Goal: Task Accomplishment & Management: Use online tool/utility

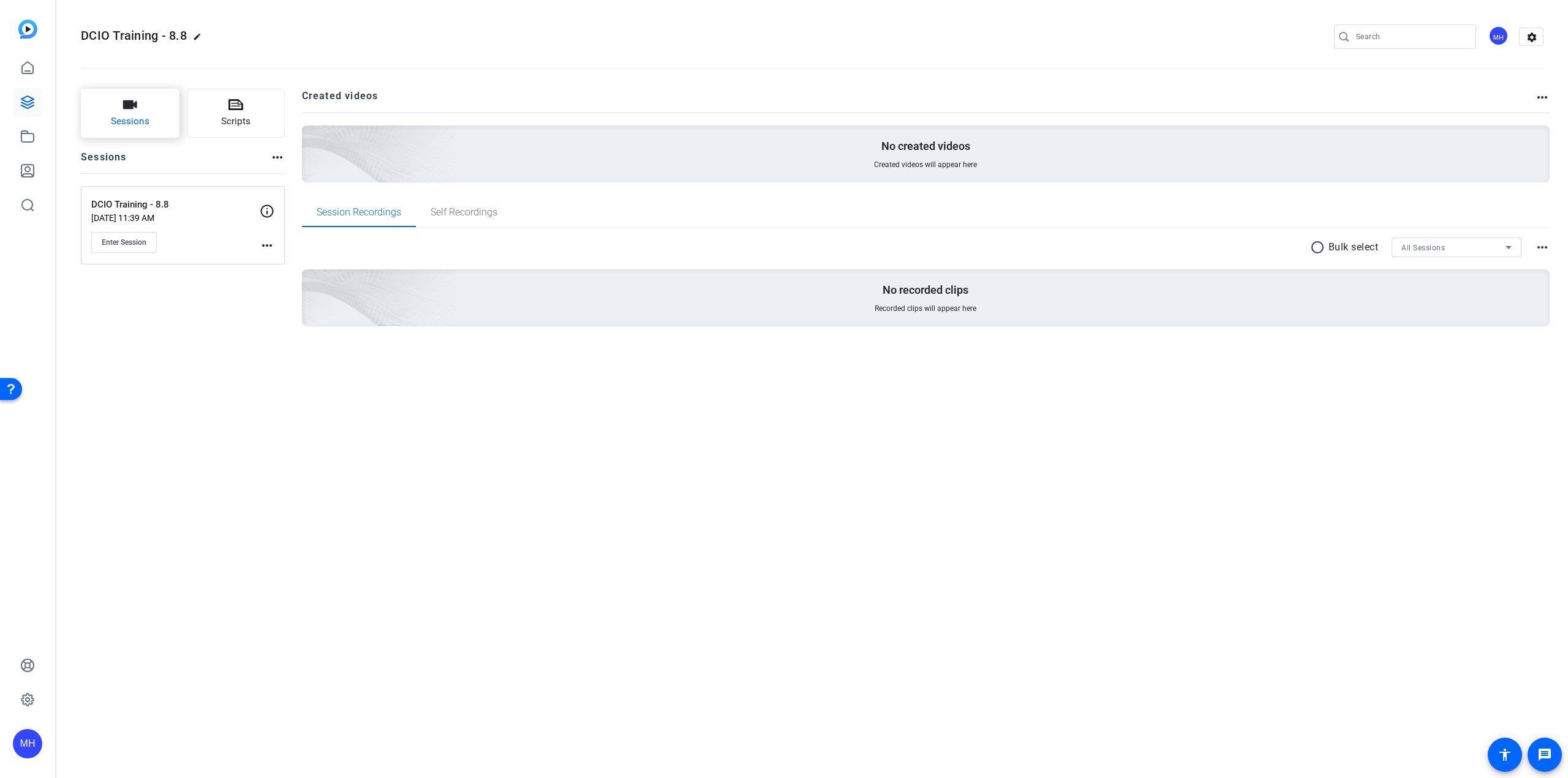
click at [116, 116] on span "Sessions" at bounding box center [130, 122] width 39 height 14
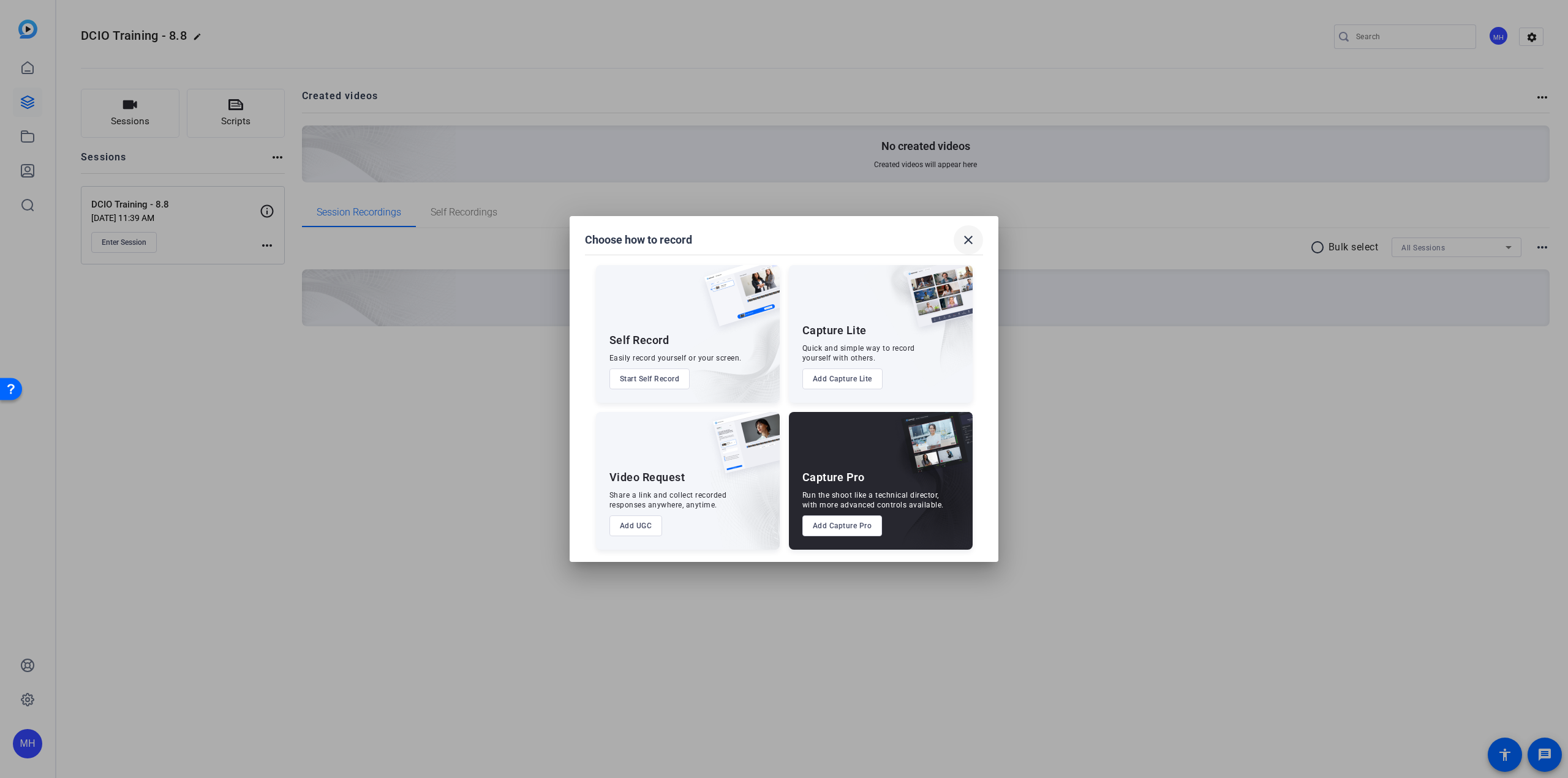
click at [963, 245] on mat-icon "close" at bounding box center [968, 240] width 14 height 14
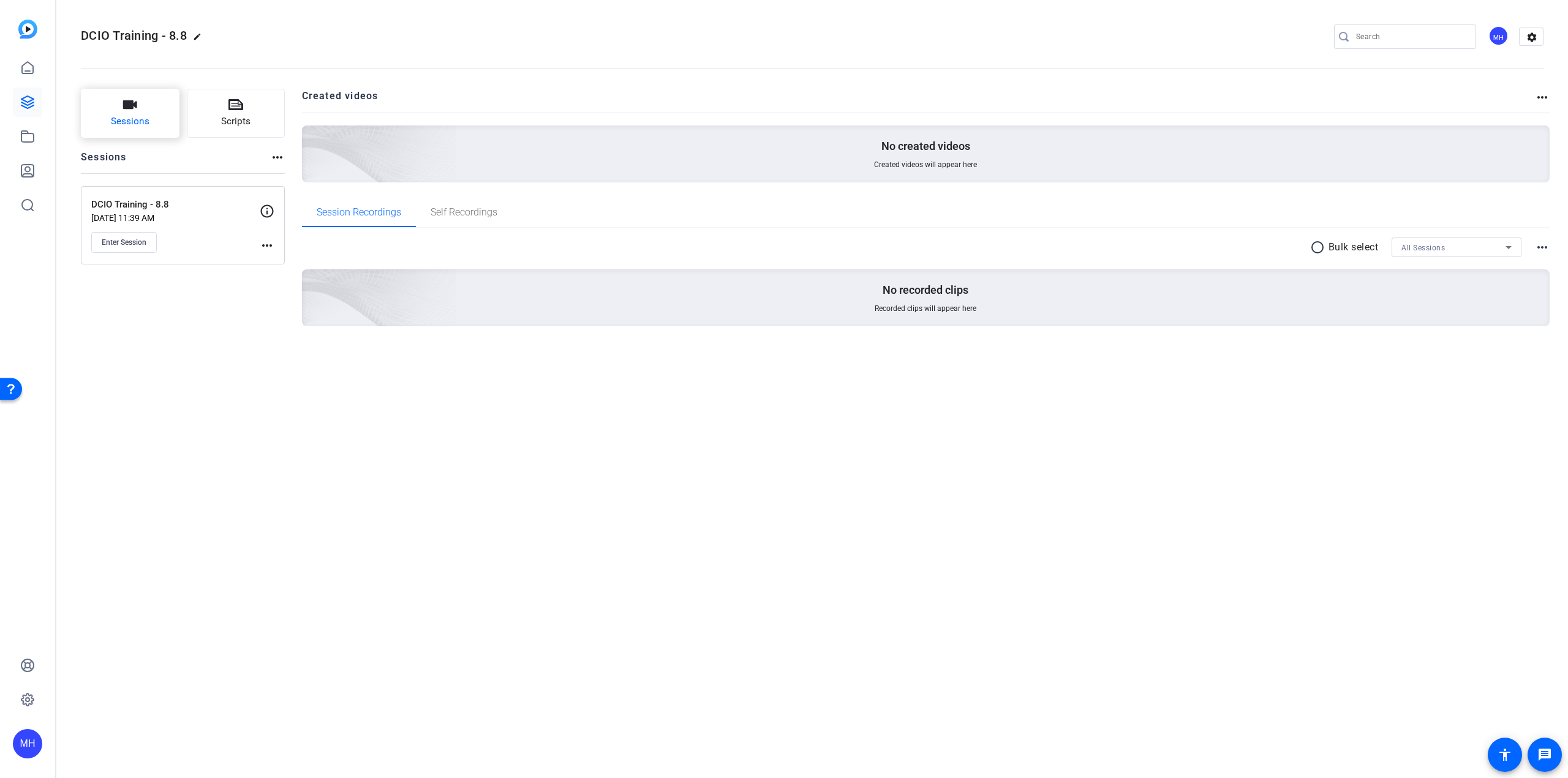
click at [131, 106] on icon "button" at bounding box center [130, 105] width 14 height 9
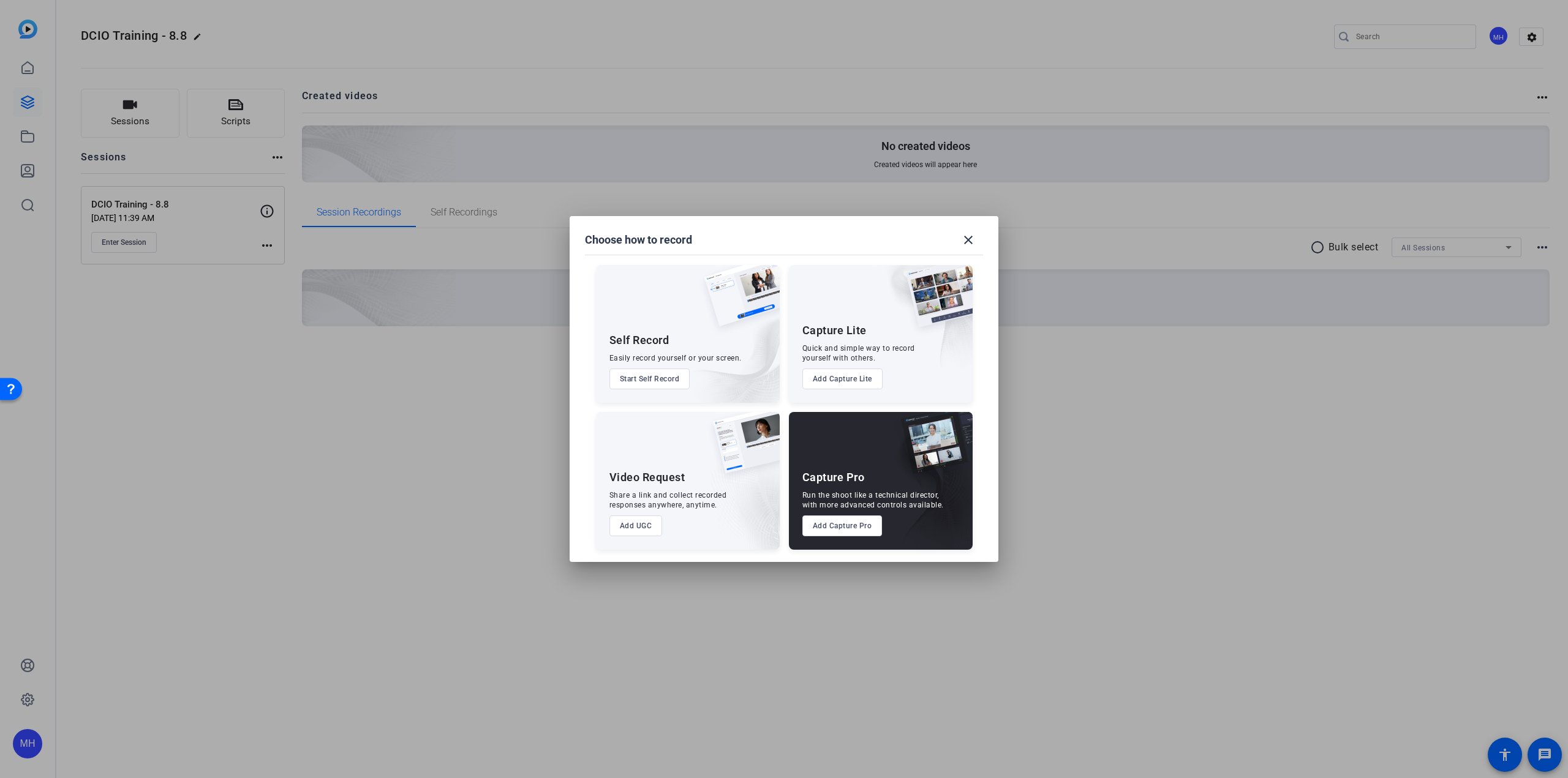
drag, startPoint x: 972, startPoint y: 242, endPoint x: 979, endPoint y: 241, distance: 7.1
click at [972, 242] on mat-icon "close" at bounding box center [968, 240] width 14 height 14
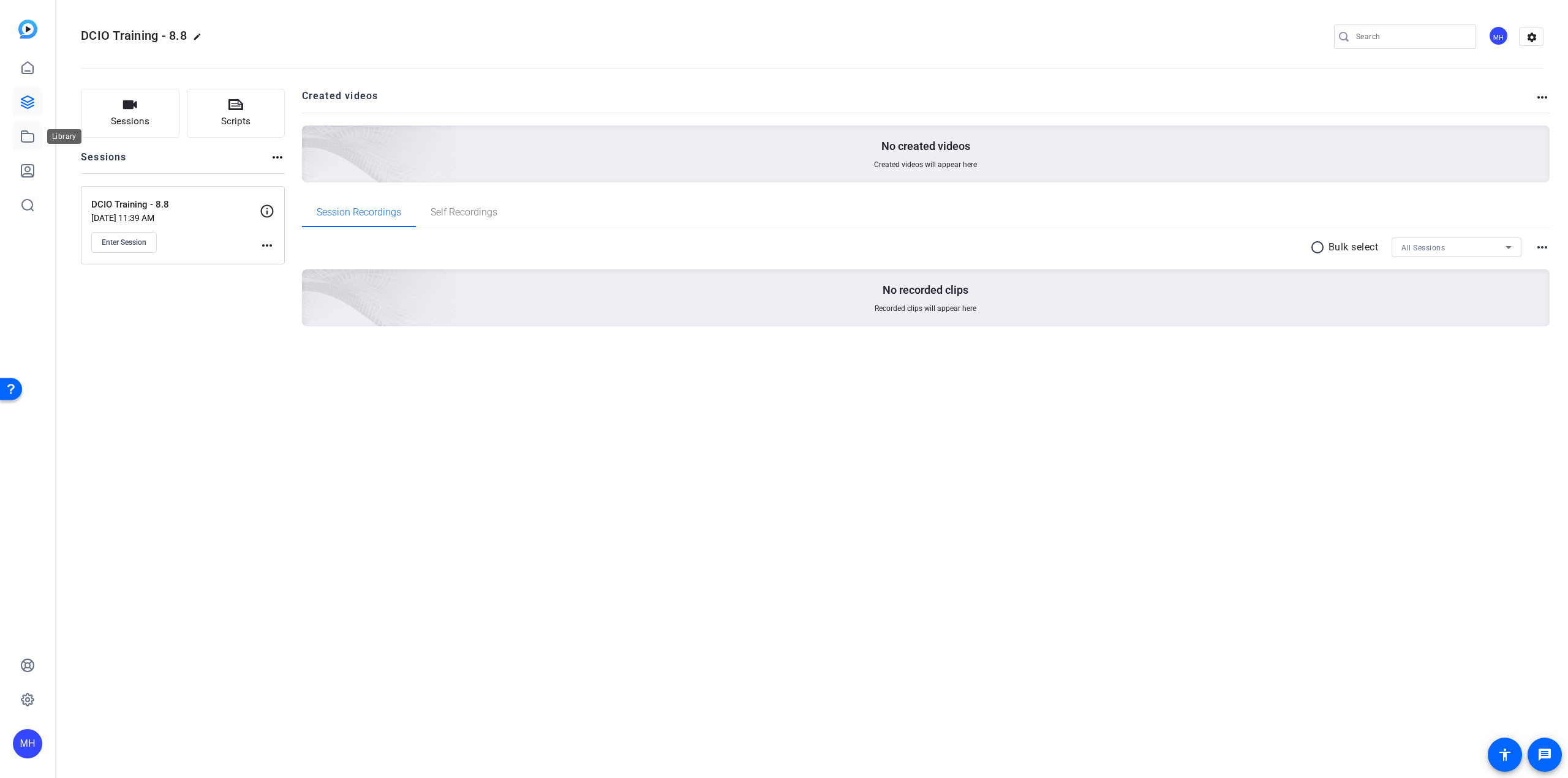
click at [37, 136] on link at bounding box center [27, 136] width 29 height 29
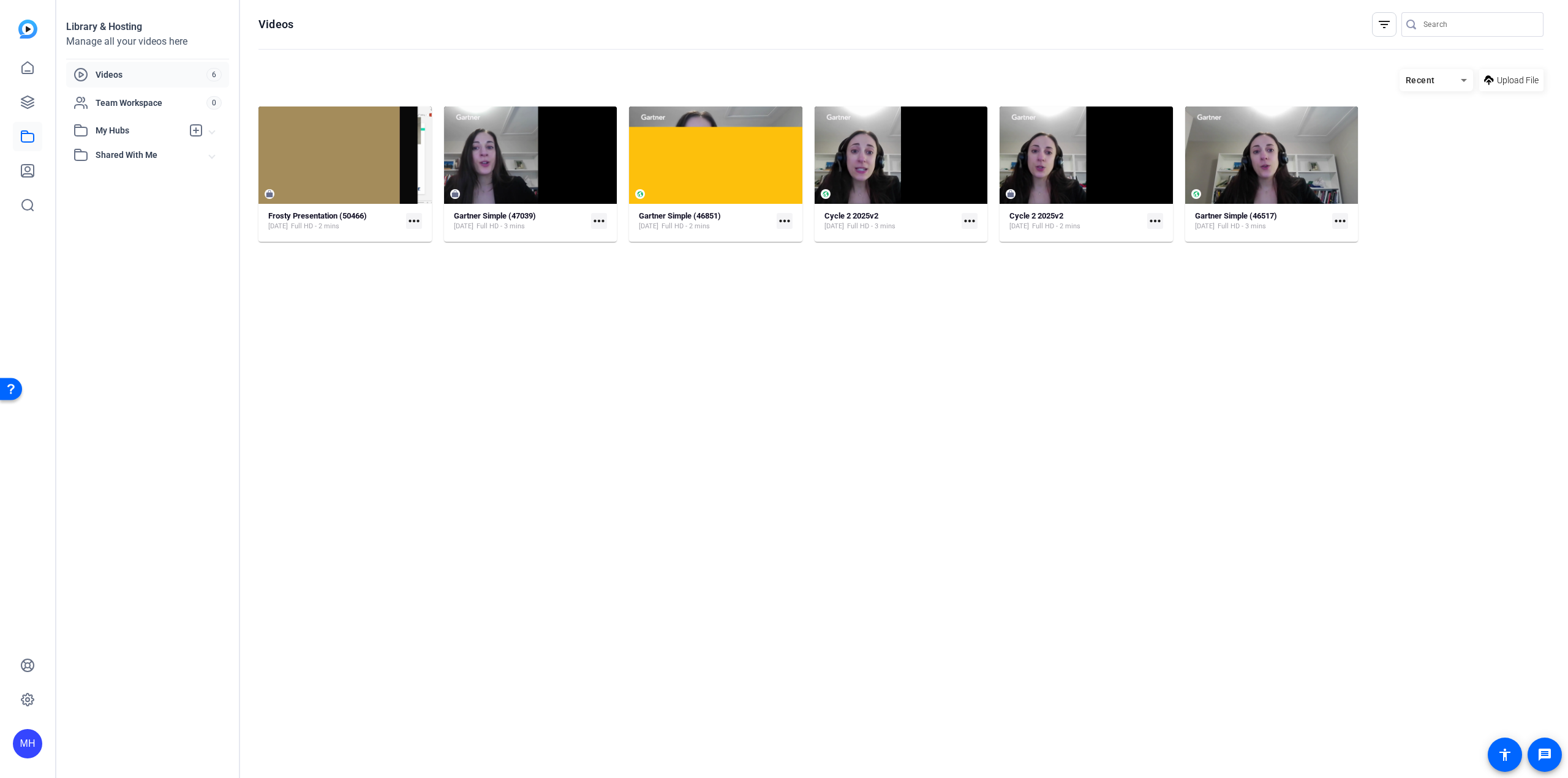
click at [106, 75] on span "Videos" at bounding box center [151, 75] width 111 height 12
click at [32, 87] on div at bounding box center [27, 136] width 29 height 167
click at [32, 99] on icon at bounding box center [27, 102] width 14 height 14
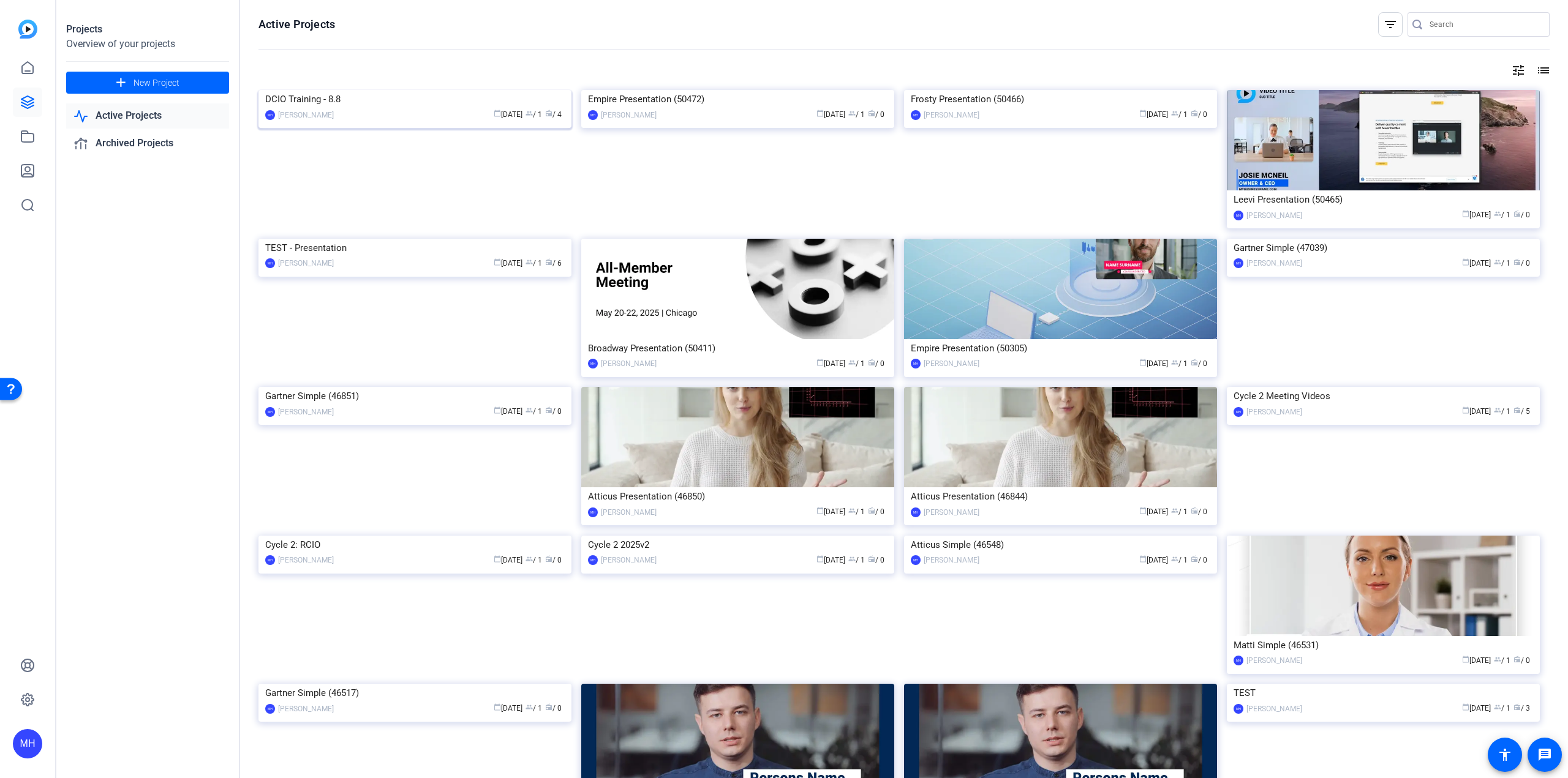
click at [365, 90] on img at bounding box center [415, 90] width 313 height 0
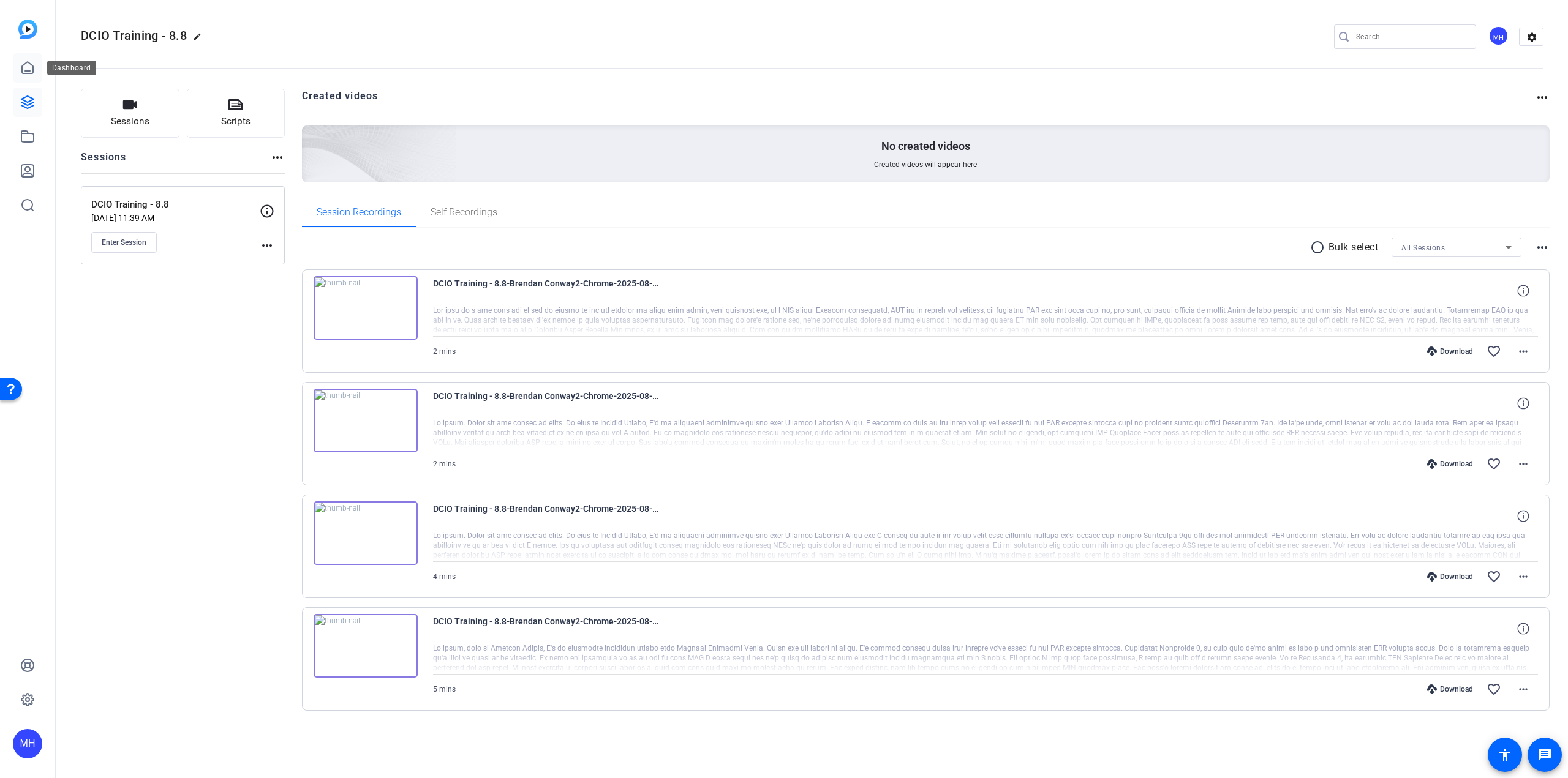
click at [29, 70] on icon at bounding box center [27, 67] width 11 height 11
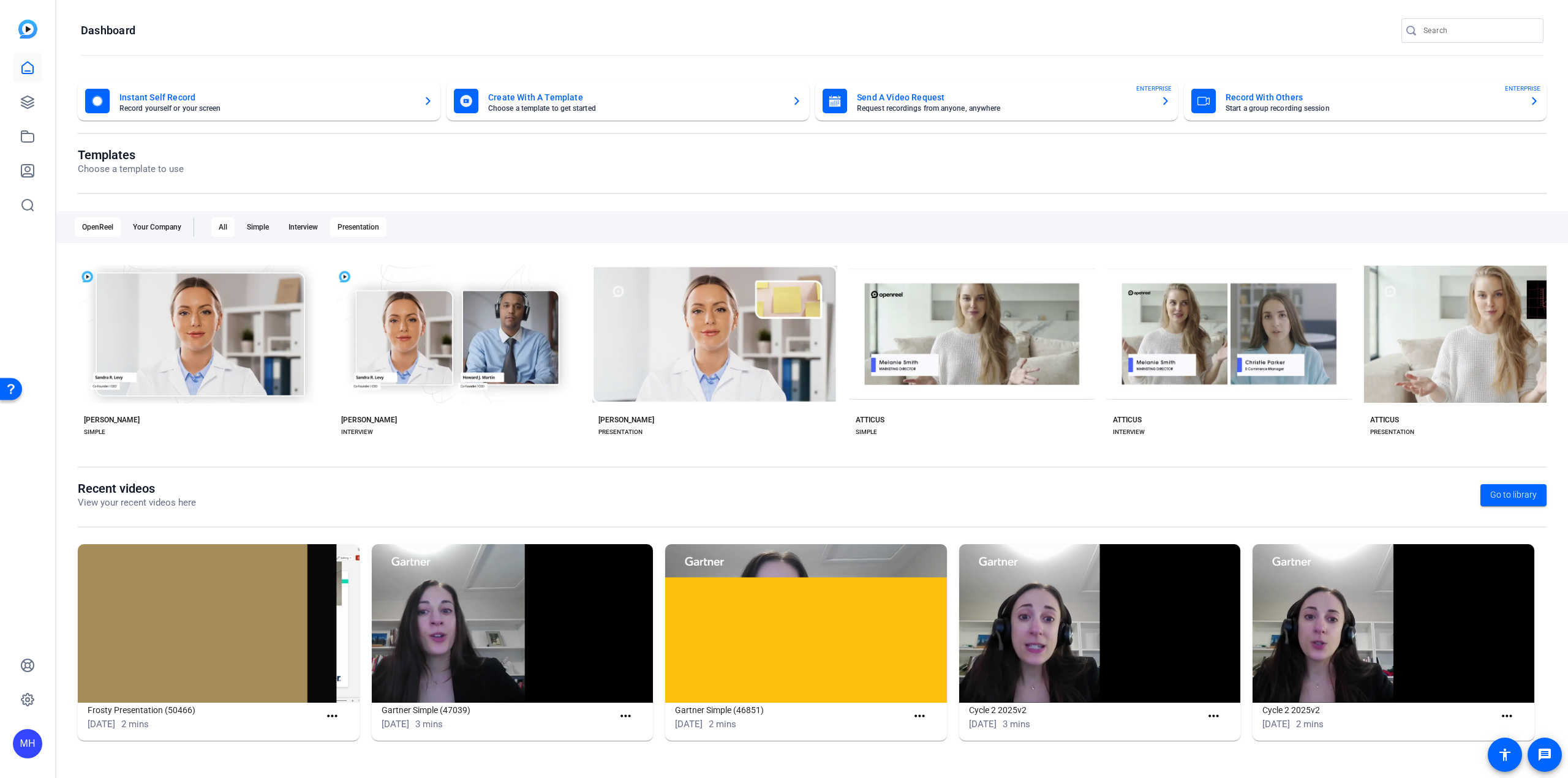
click at [344, 233] on div "Presentation" at bounding box center [358, 227] width 56 height 19
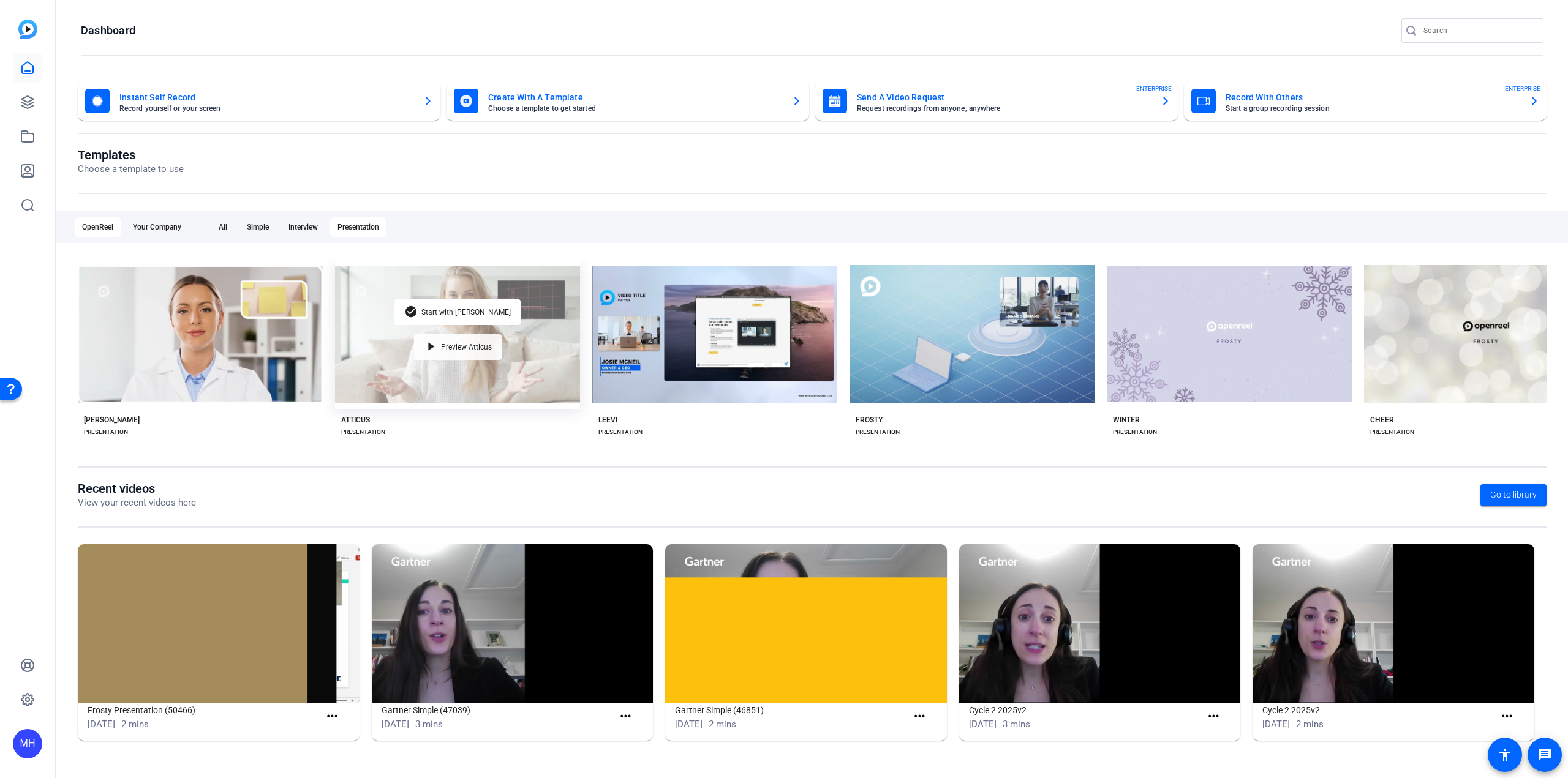
click at [442, 344] on span "Preview Atticus" at bounding box center [466, 347] width 51 height 7
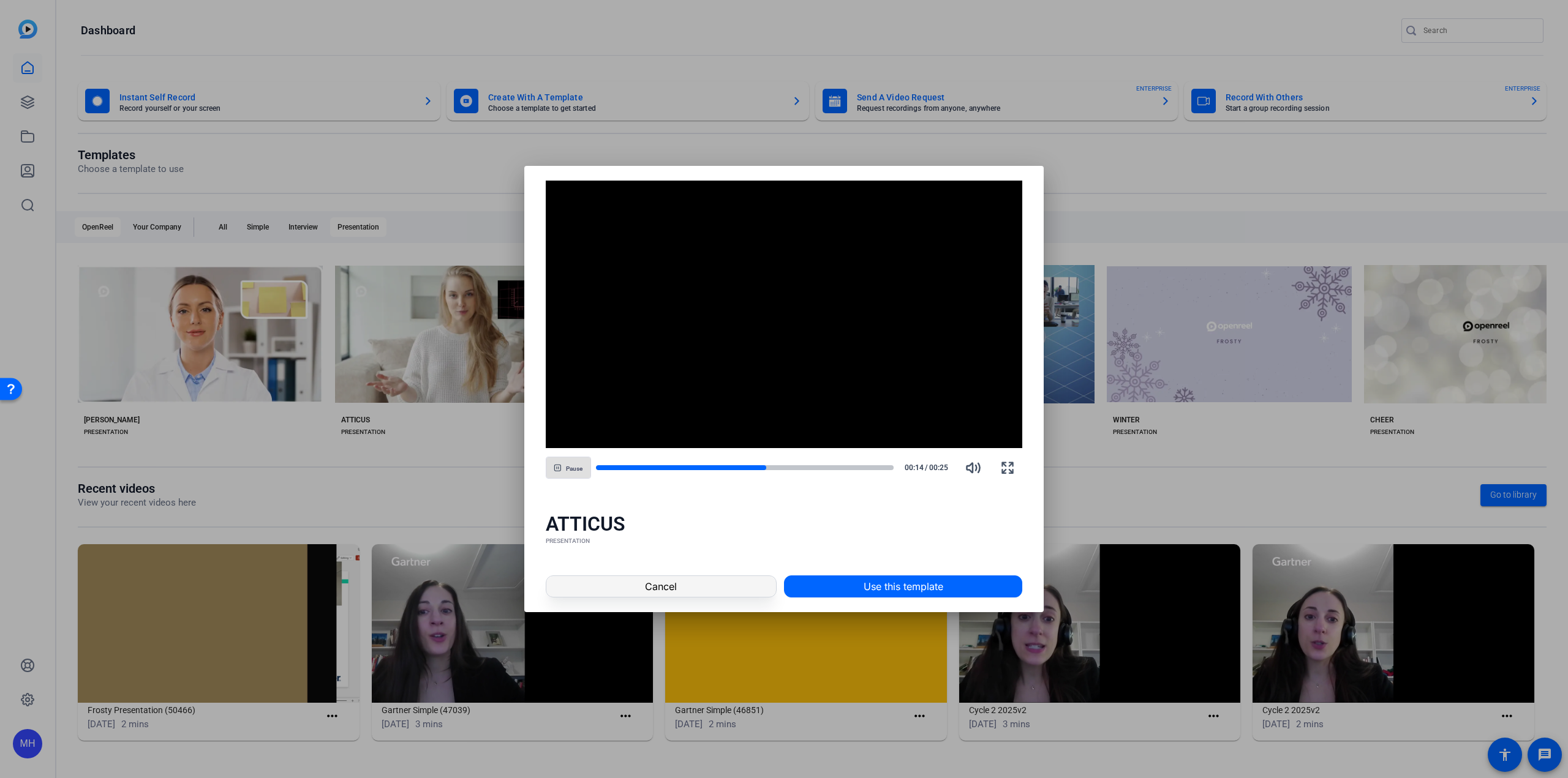
click at [719, 586] on span at bounding box center [661, 586] width 230 height 29
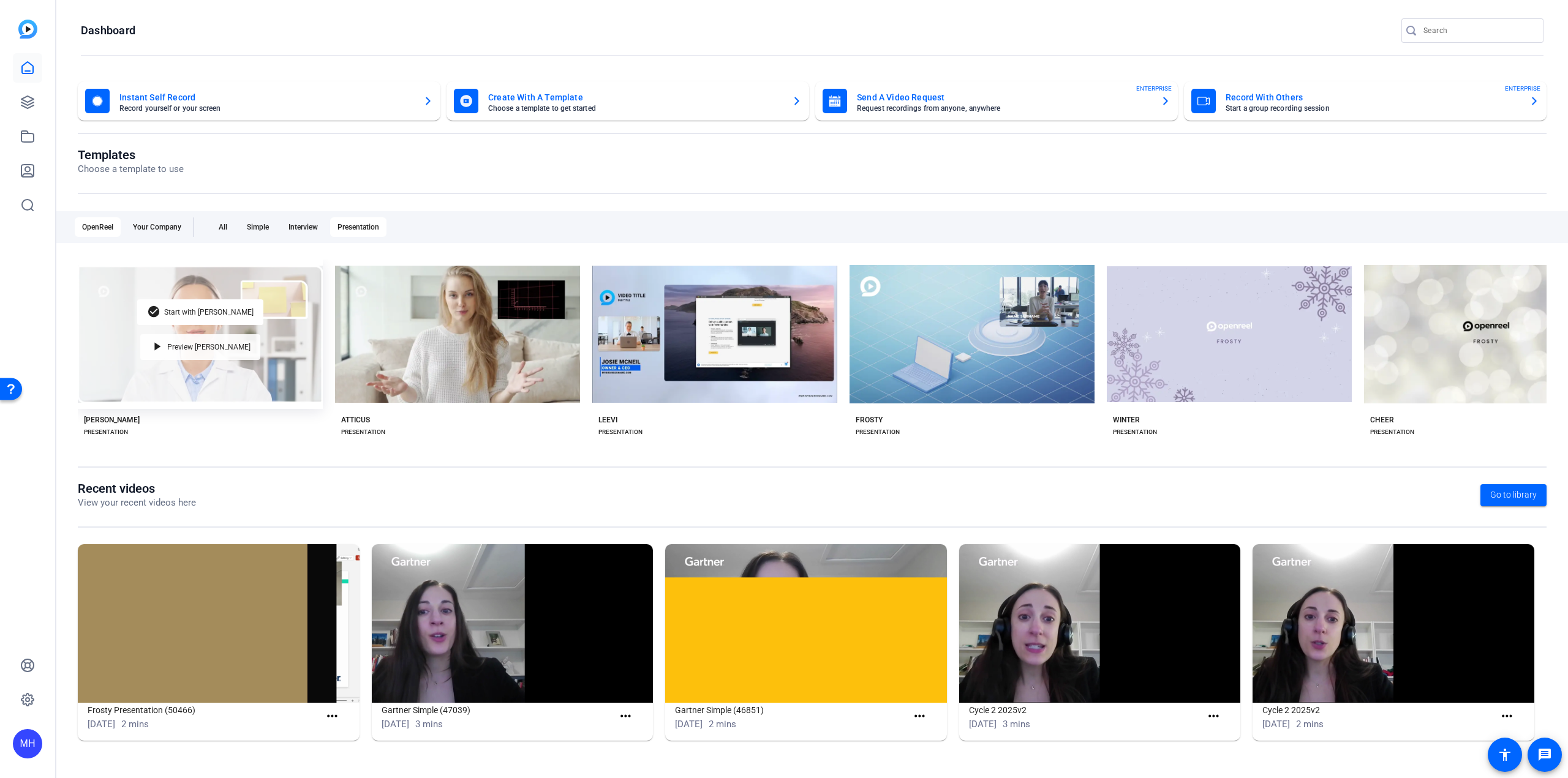
click at [164, 342] on mat-icon "play_arrow" at bounding box center [157, 347] width 14 height 14
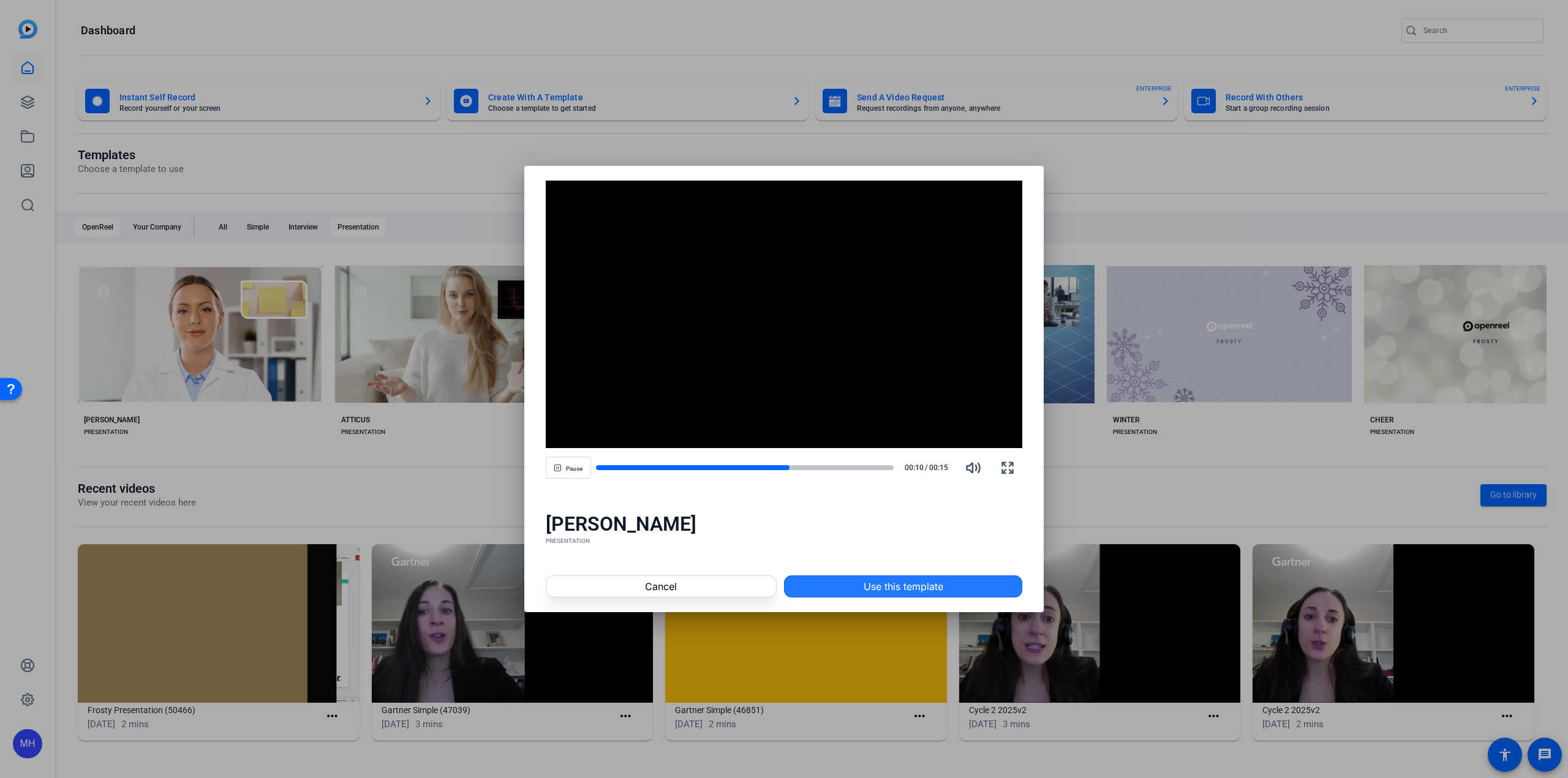
click at [808, 599] on span at bounding box center [903, 586] width 237 height 29
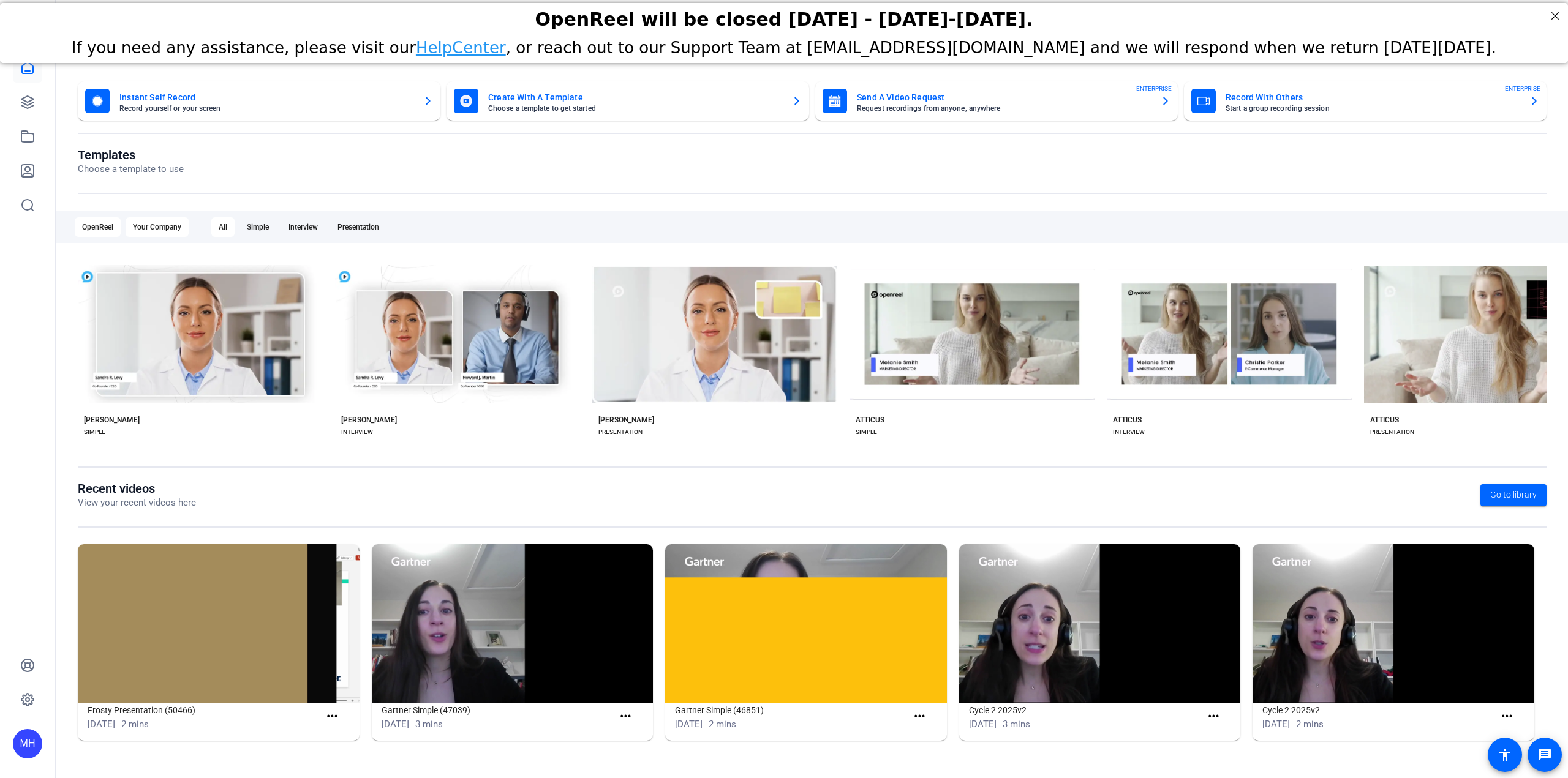
click at [174, 236] on div "Your Company" at bounding box center [157, 227] width 63 height 19
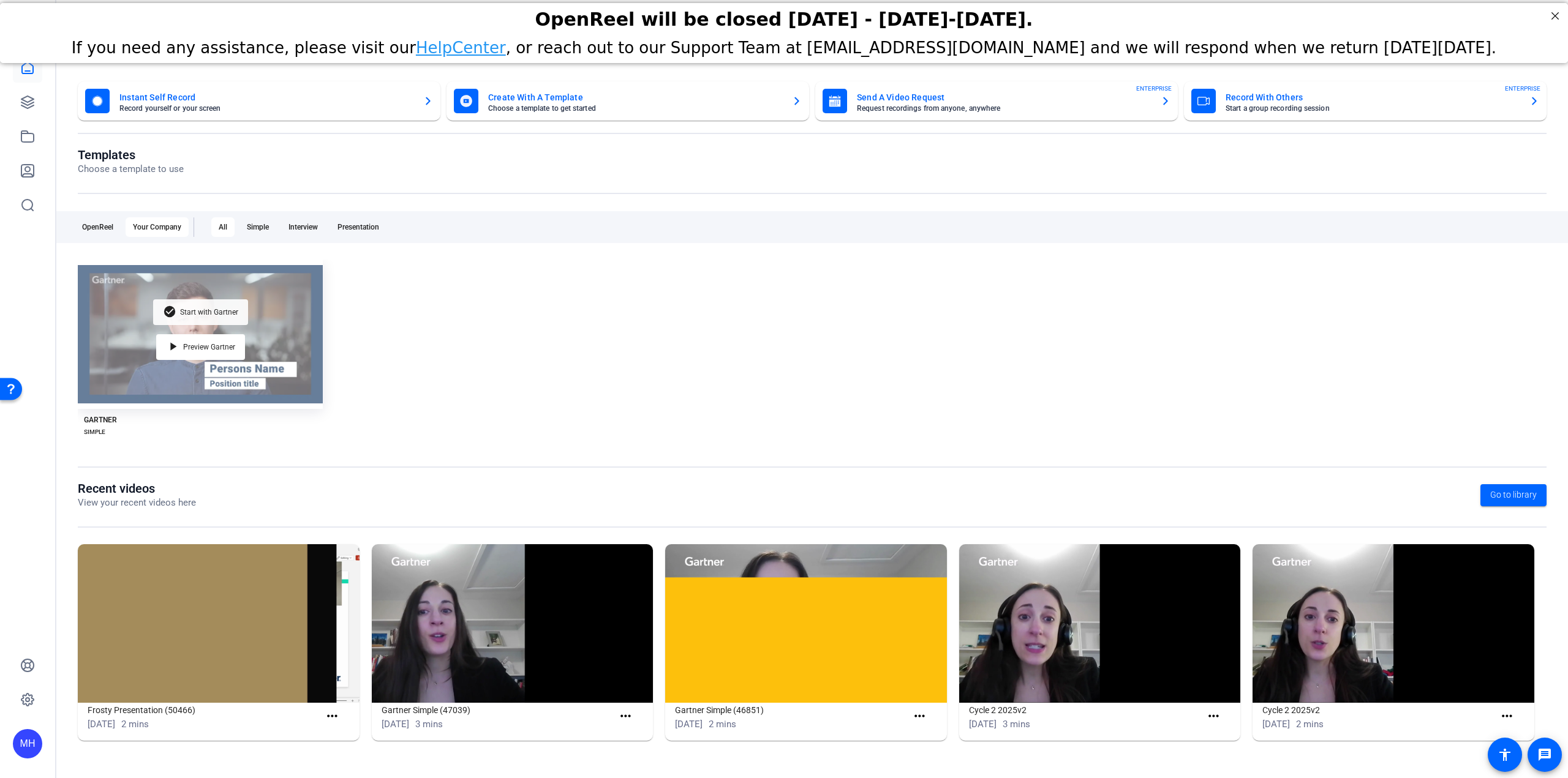
click at [182, 314] on span "Start with Gartner" at bounding box center [209, 312] width 58 height 7
